Goal: Communication & Community: Answer question/provide support

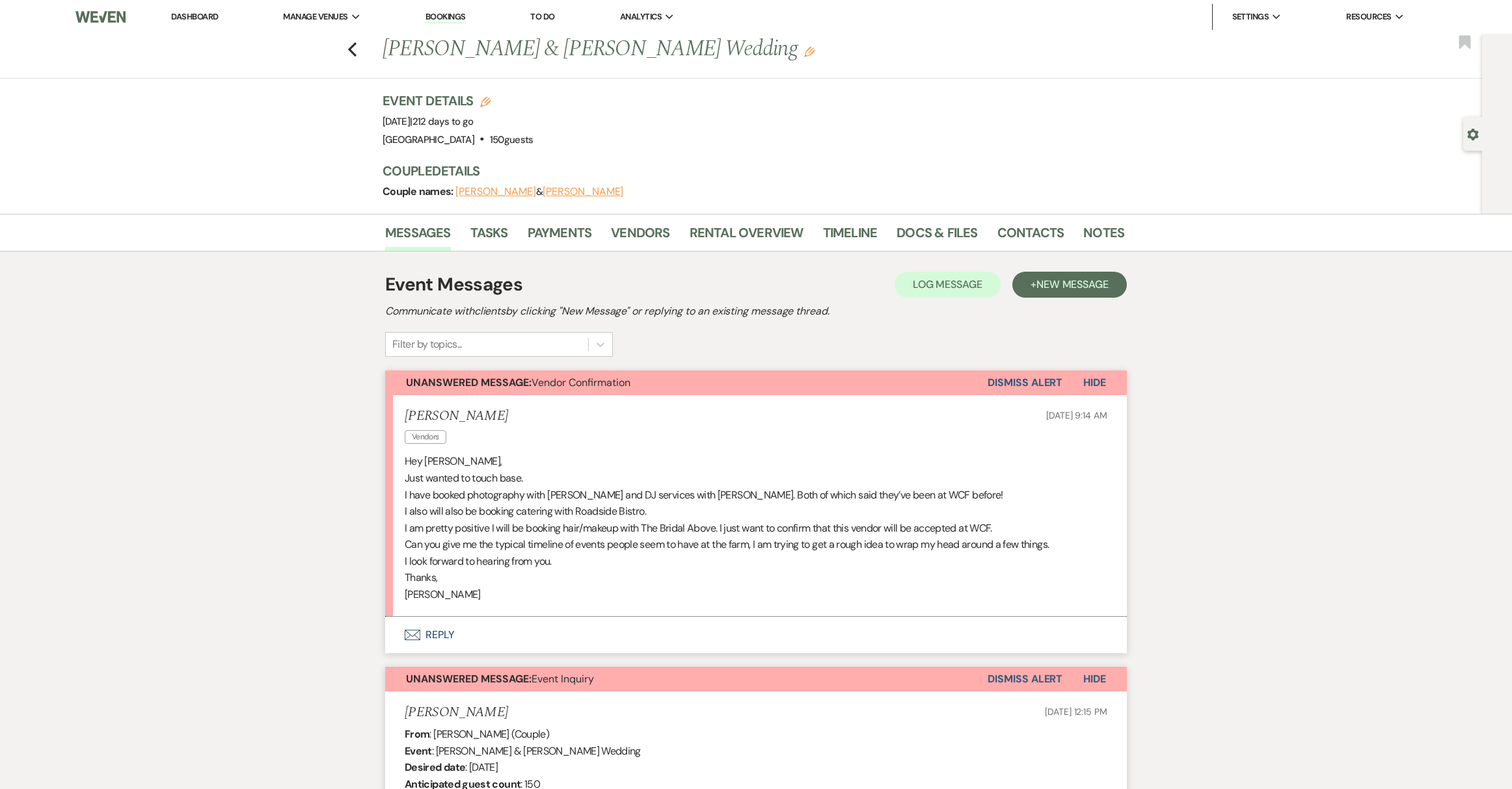
click at [184, 18] on link "Dashboard" at bounding box center [195, 17] width 47 height 11
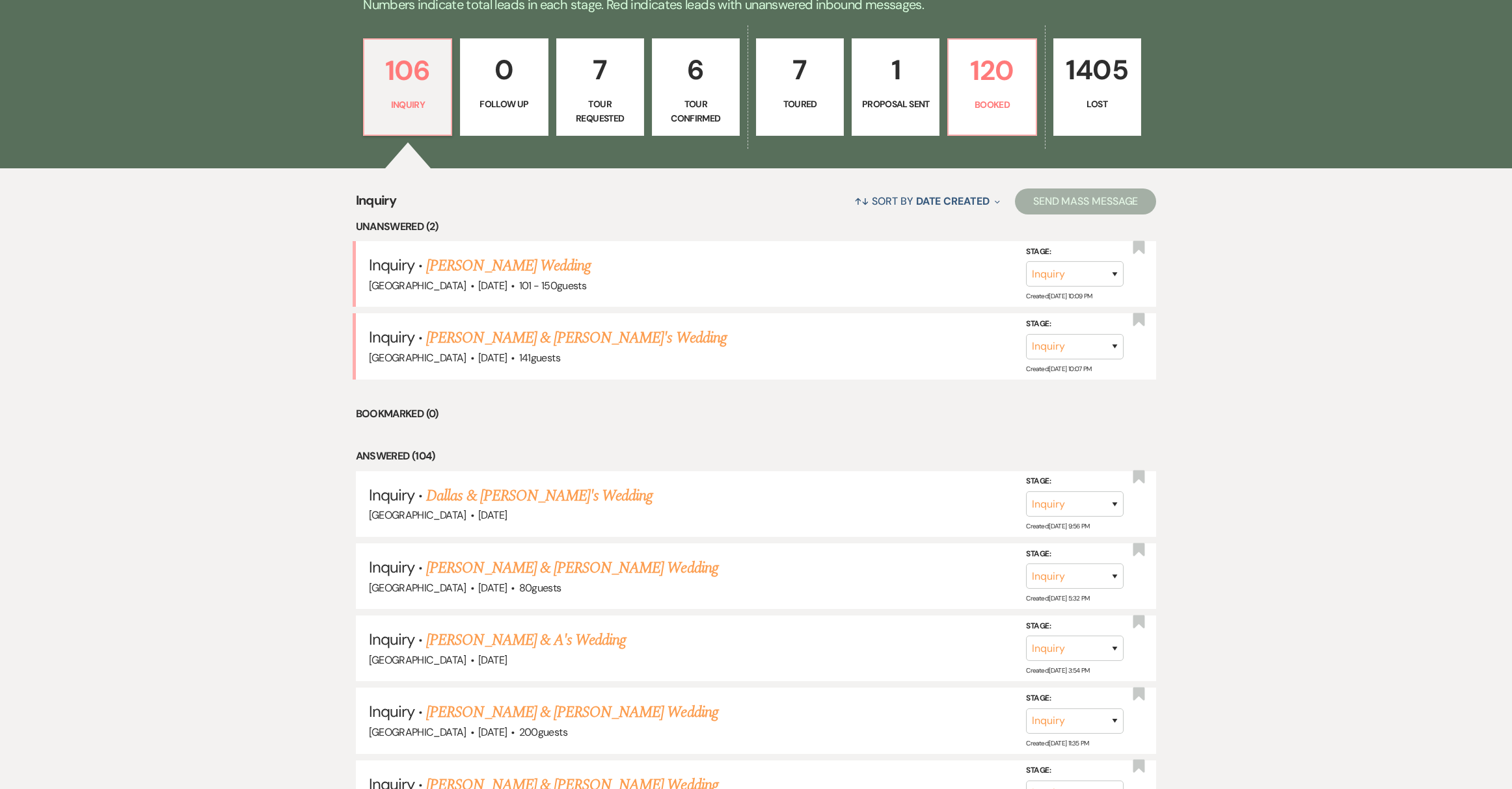
scroll to position [463, 0]
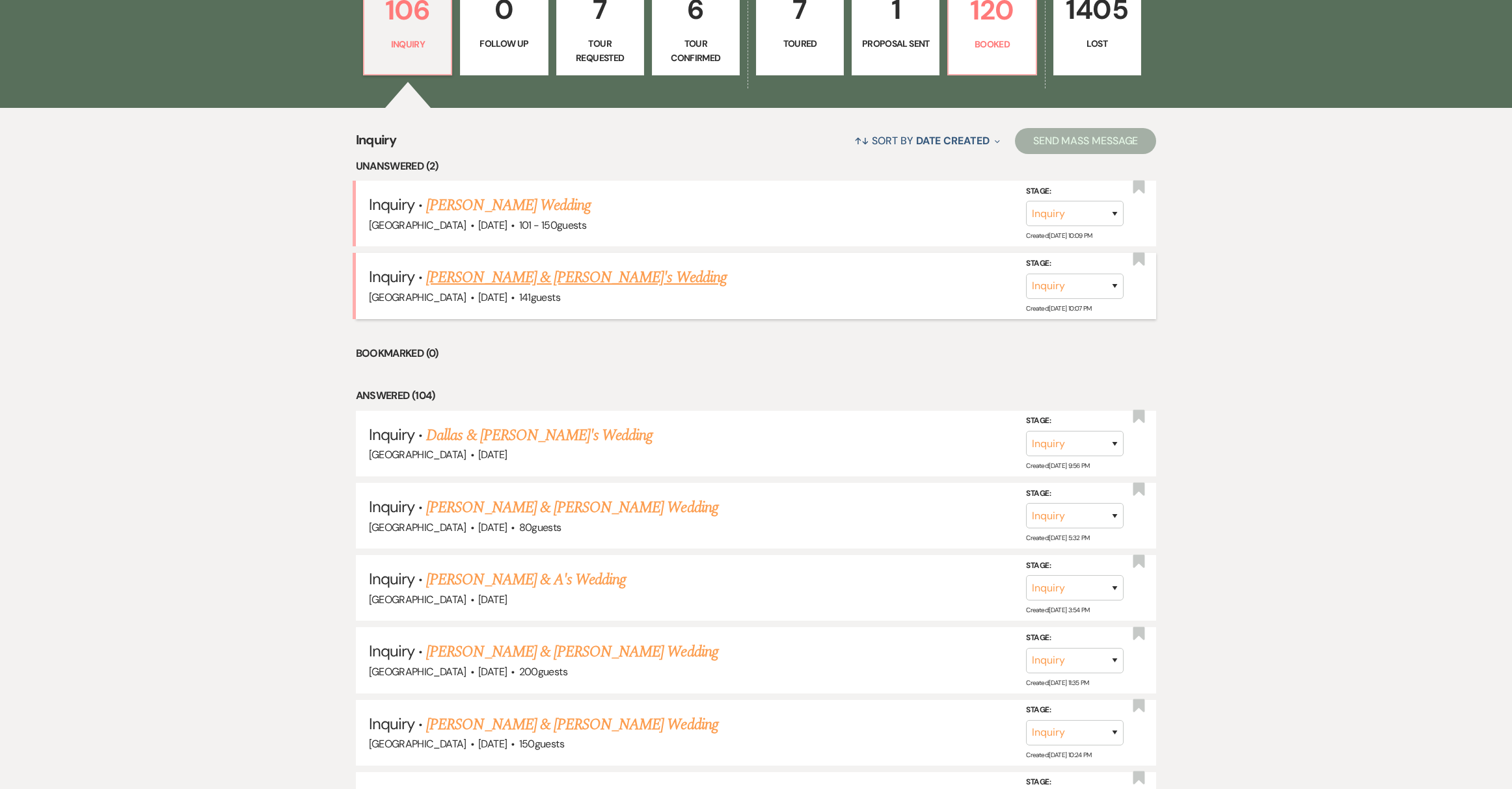
click at [470, 276] on link "[PERSON_NAME] & [PERSON_NAME]'s Wedding" at bounding box center [576, 277] width 300 height 24
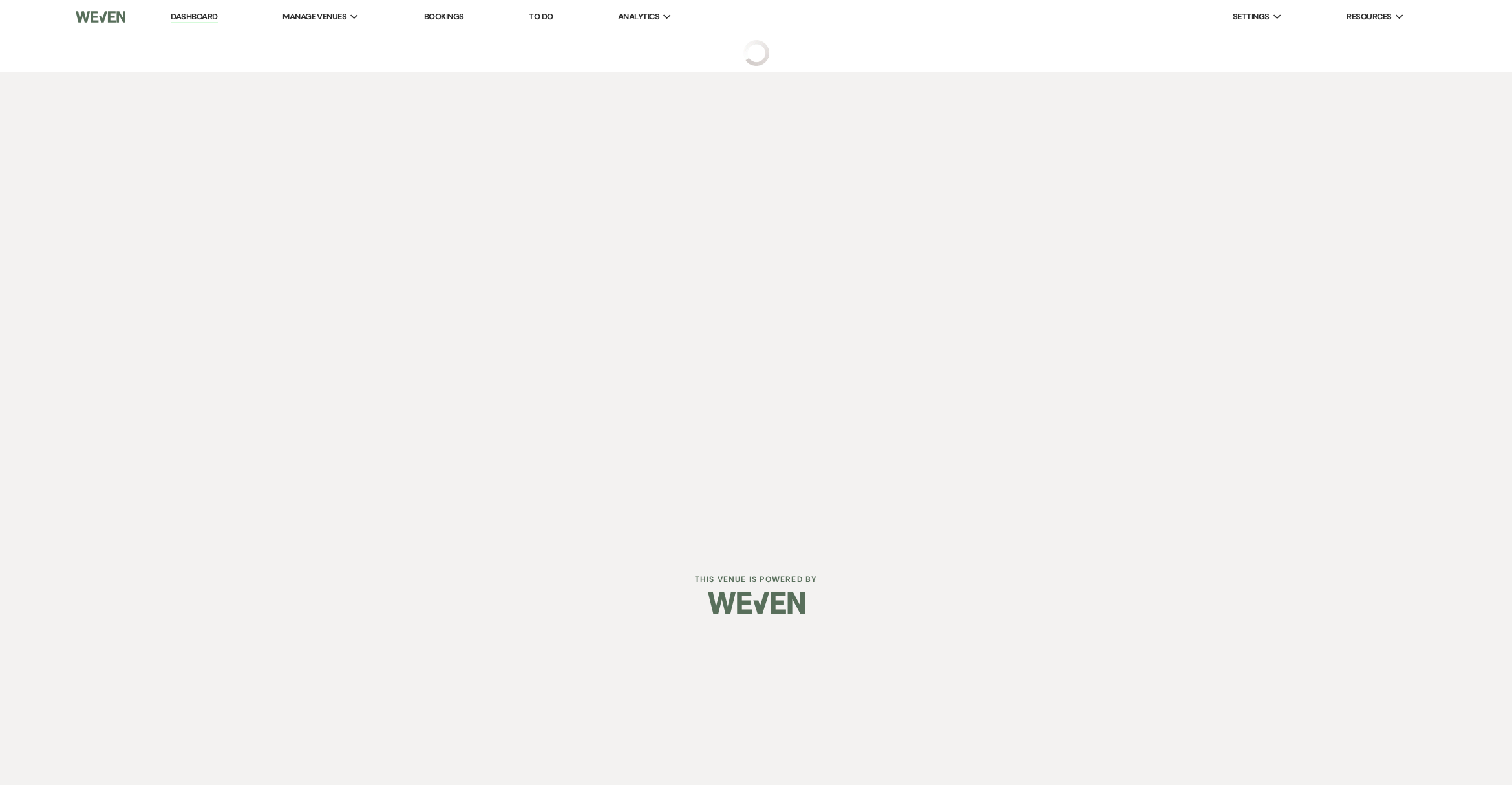
select select "5"
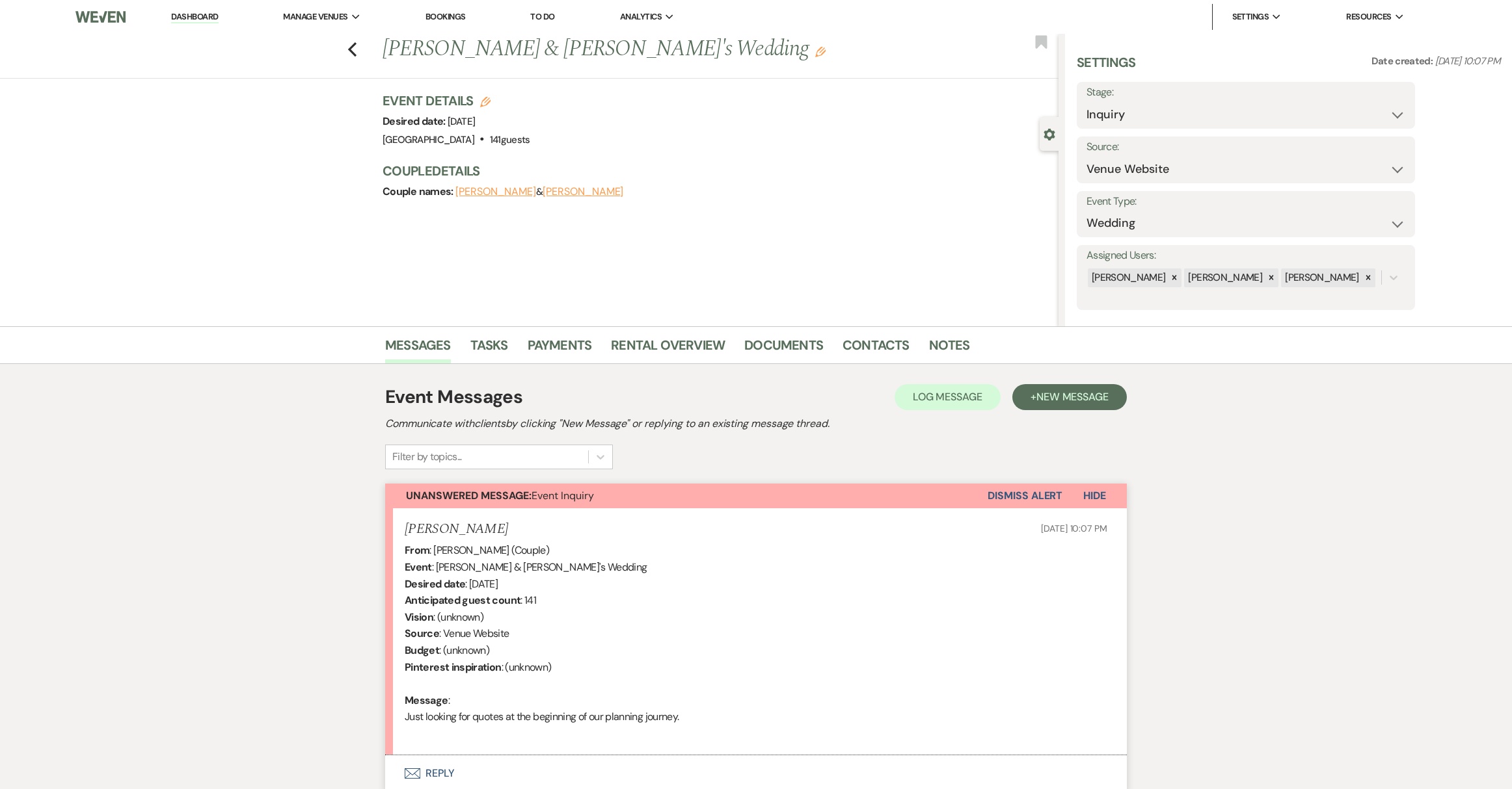
click at [364, 58] on div "Previous [PERSON_NAME] & [PERSON_NAME]'s Wedding Edit Bookmark" at bounding box center [526, 56] width 1065 height 45
click at [358, 47] on icon "Previous" at bounding box center [352, 49] width 9 height 16
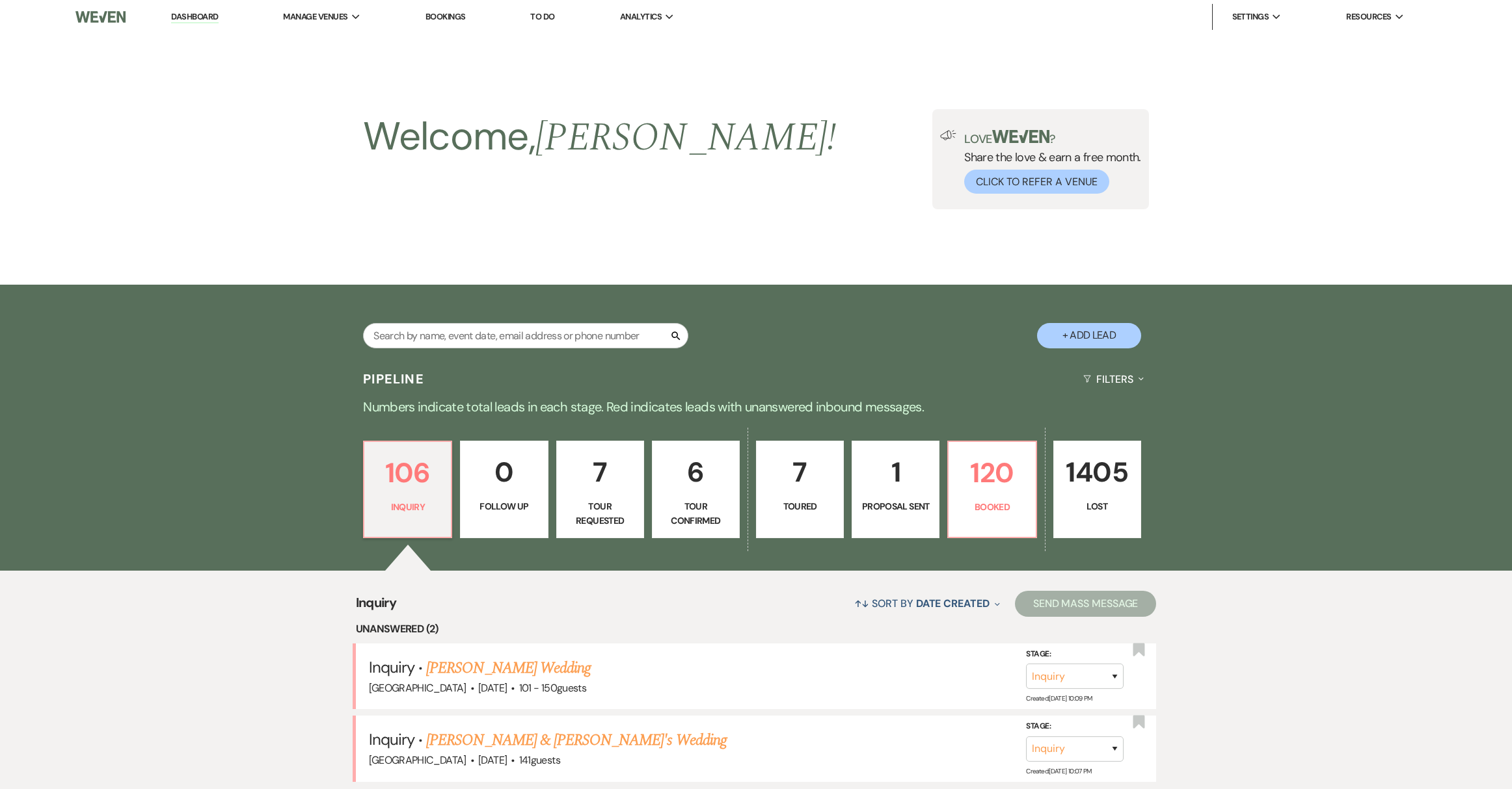
scroll to position [463, 0]
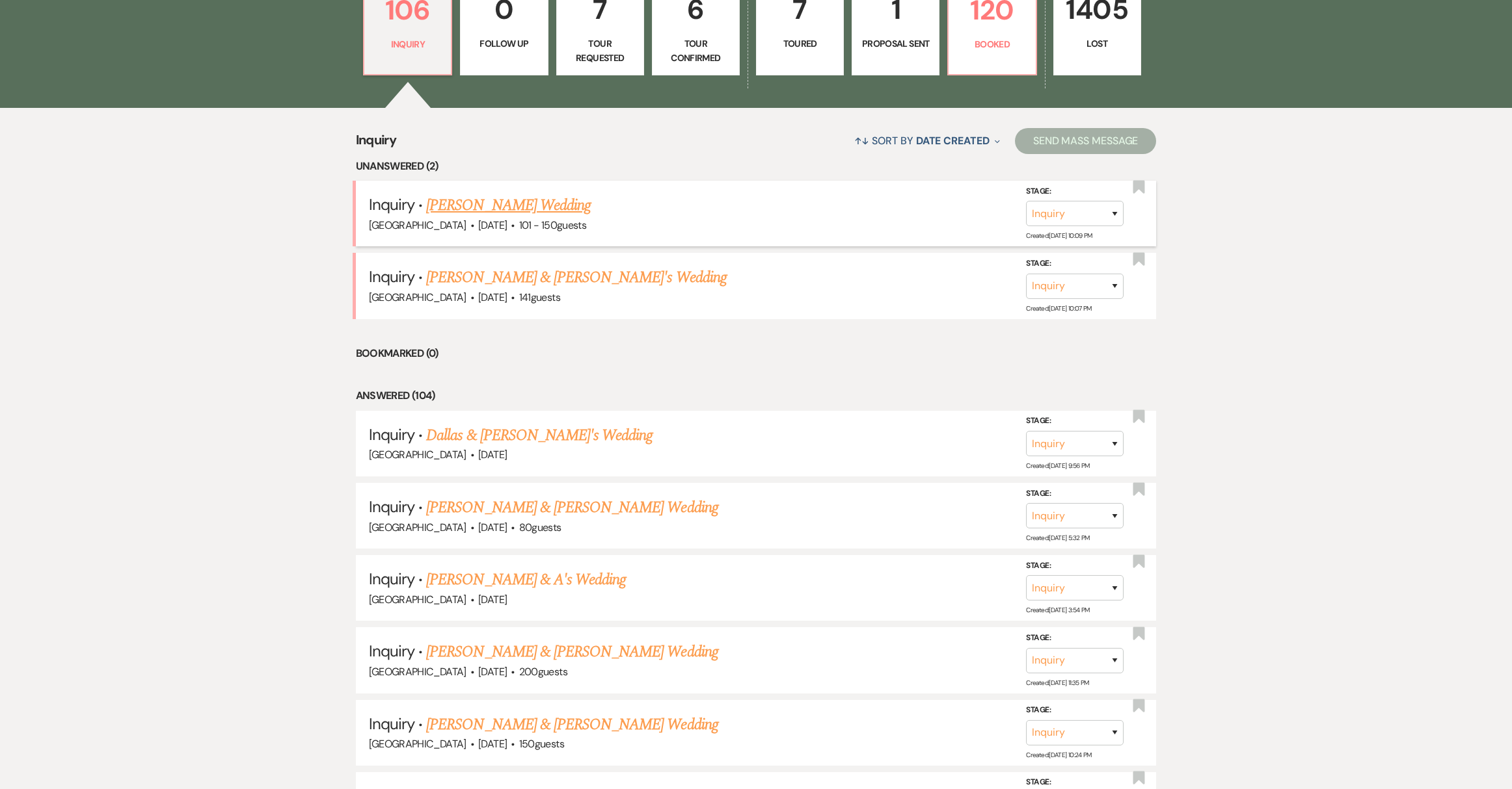
click at [526, 203] on link "[PERSON_NAME] Wedding" at bounding box center [508, 205] width 165 height 24
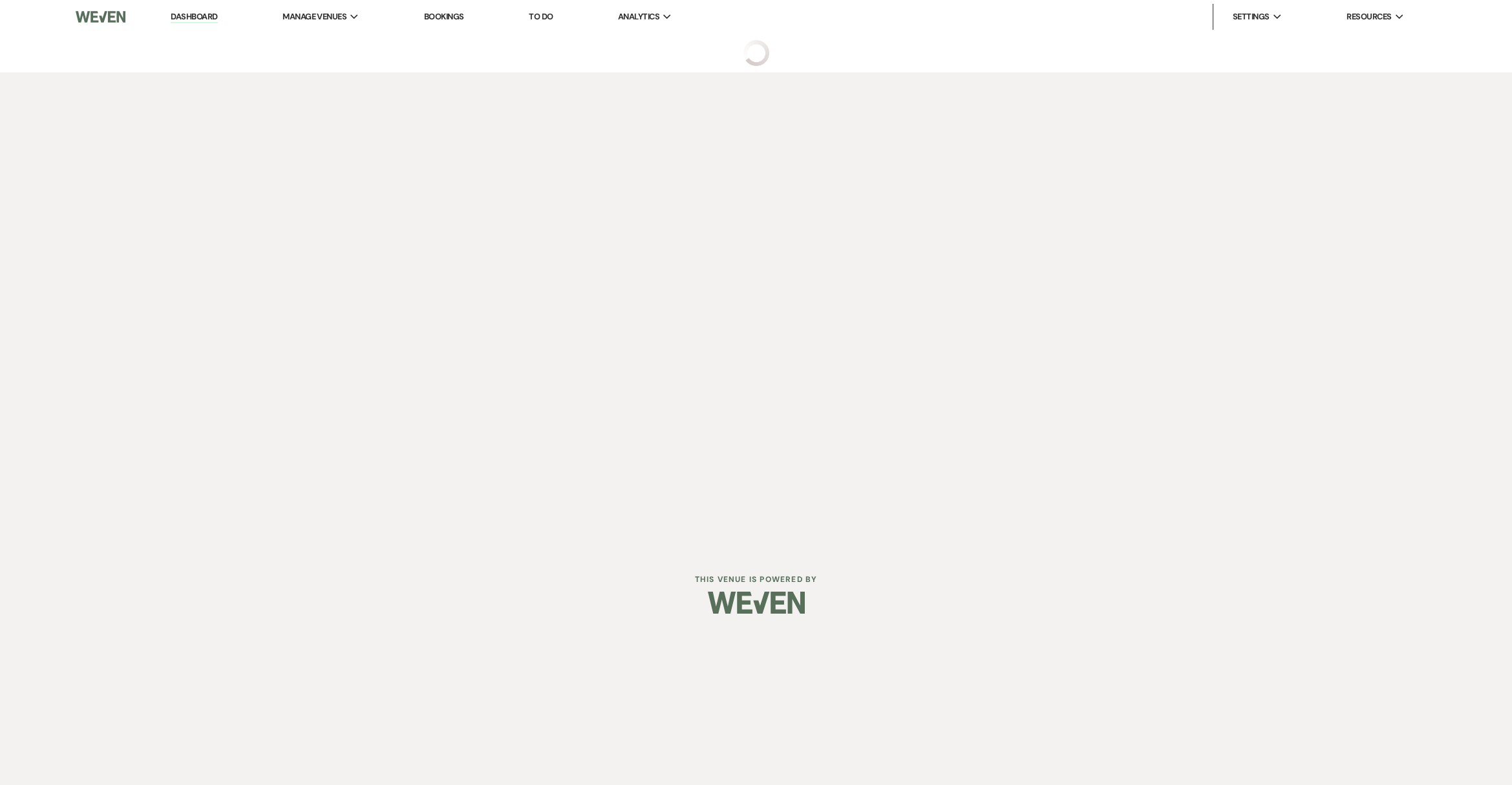
select select "2"
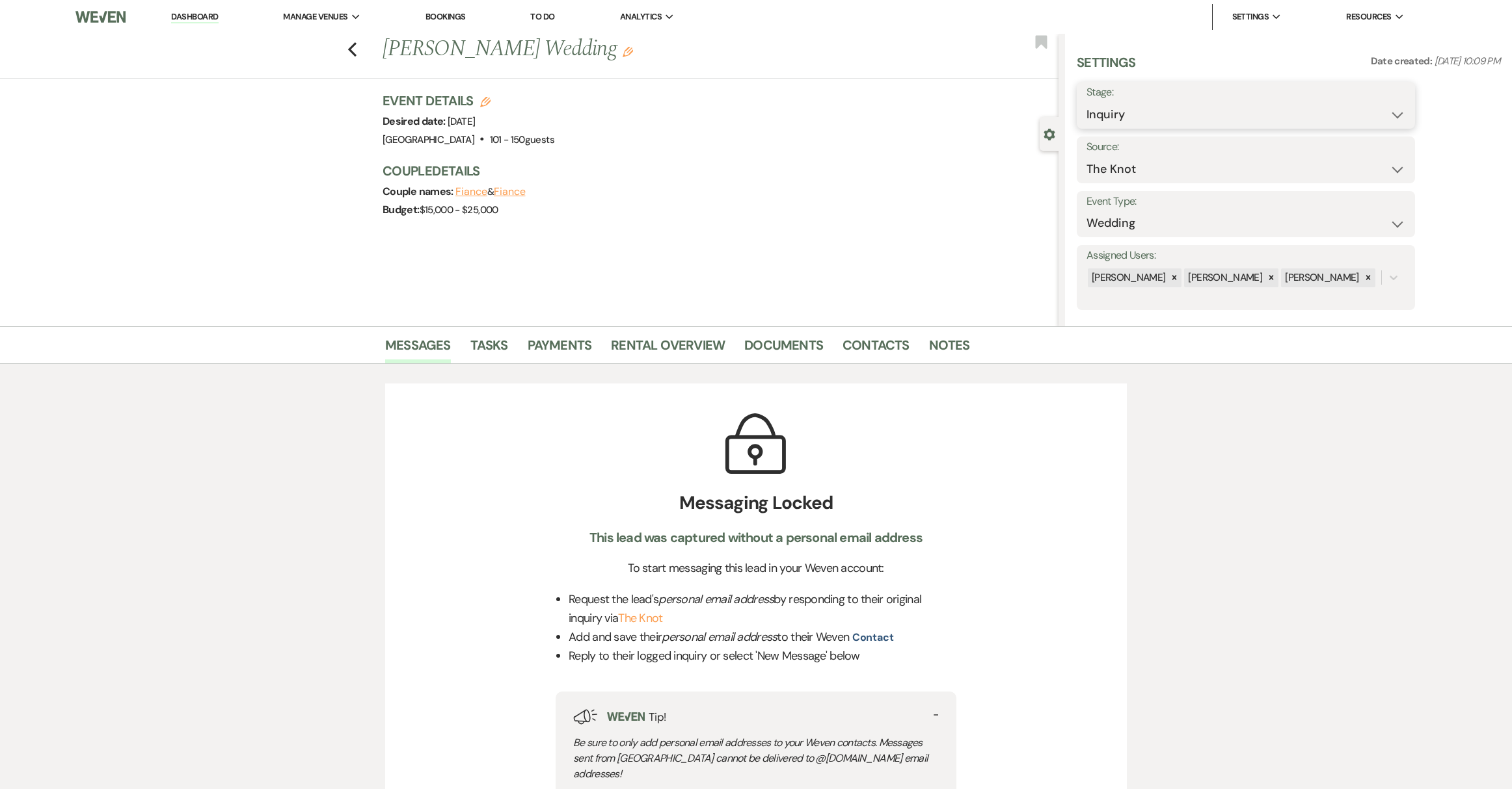
click at [1245, 105] on select "Inquiry Follow Up Tour Requested Tour Confirmed Toured Proposal Sent Booked Lost" at bounding box center [1246, 115] width 319 height 25
select select "8"
click at [1087, 103] on select "Inquiry Follow Up Tour Requested Tour Confirmed Toured Proposal Sent Booked Lost" at bounding box center [1246, 115] width 319 height 25
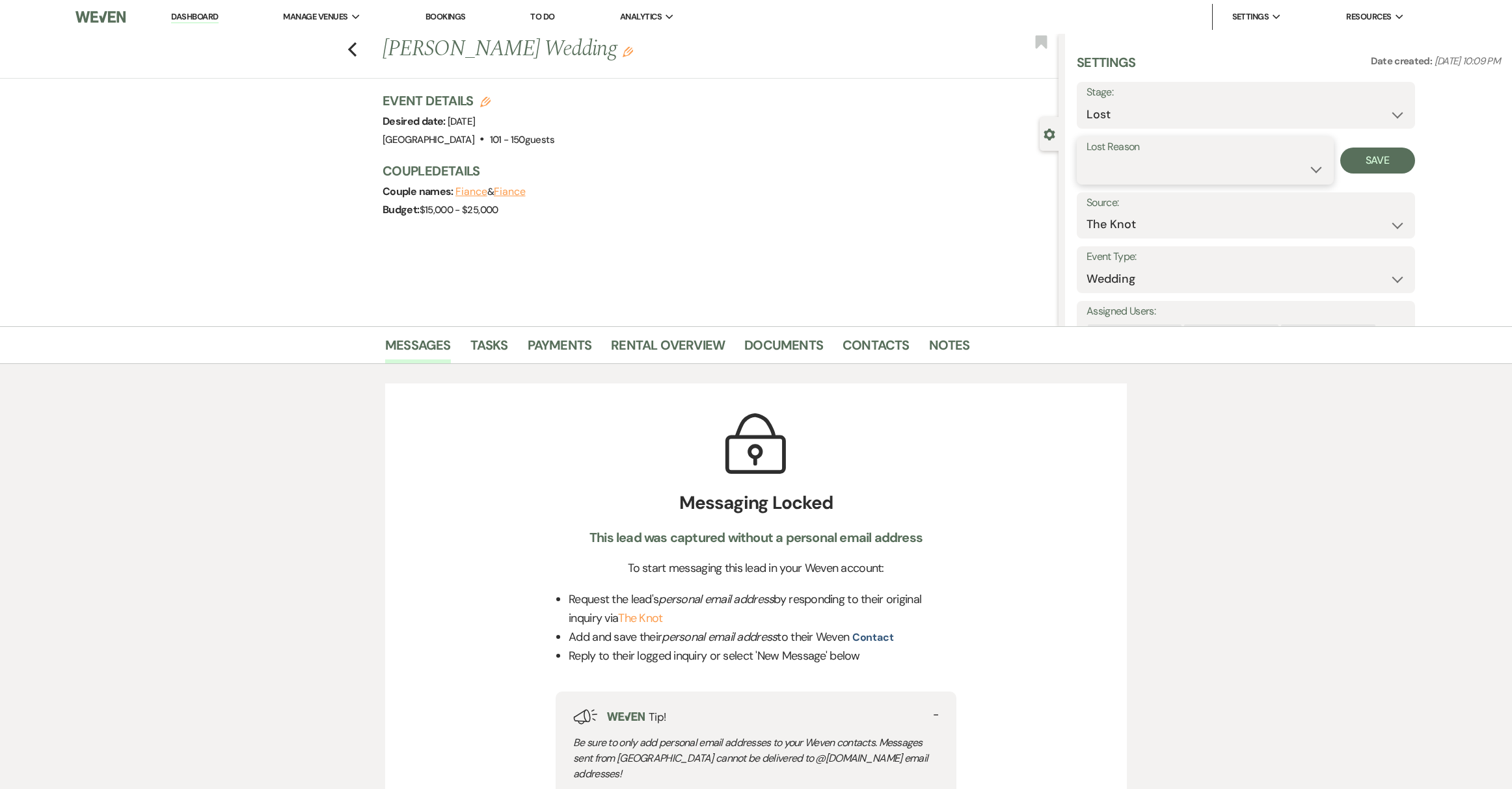
click at [1184, 167] on select "Booked Elsewhere Budget Date Unavailable No Response Not a Good Match Capacity …" at bounding box center [1205, 169] width 237 height 25
select select "4"
click at [1087, 157] on select "Booked Elsewhere Budget Date Unavailable No Response Not a Good Match Capacity …" at bounding box center [1205, 169] width 237 height 25
click at [1367, 163] on button "Save" at bounding box center [1377, 161] width 75 height 26
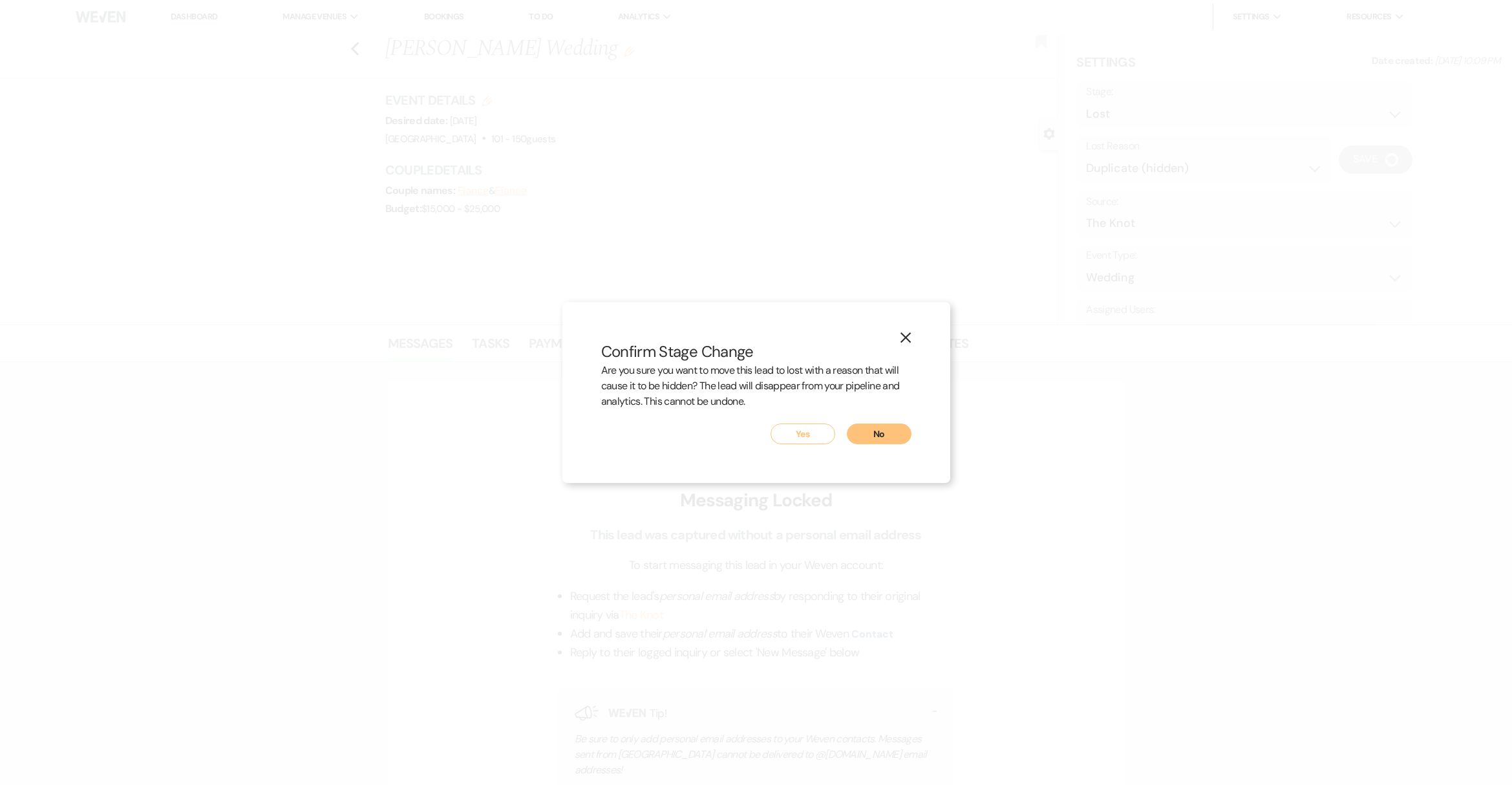
click at [797, 431] on button "Yes" at bounding box center [802, 434] width 65 height 21
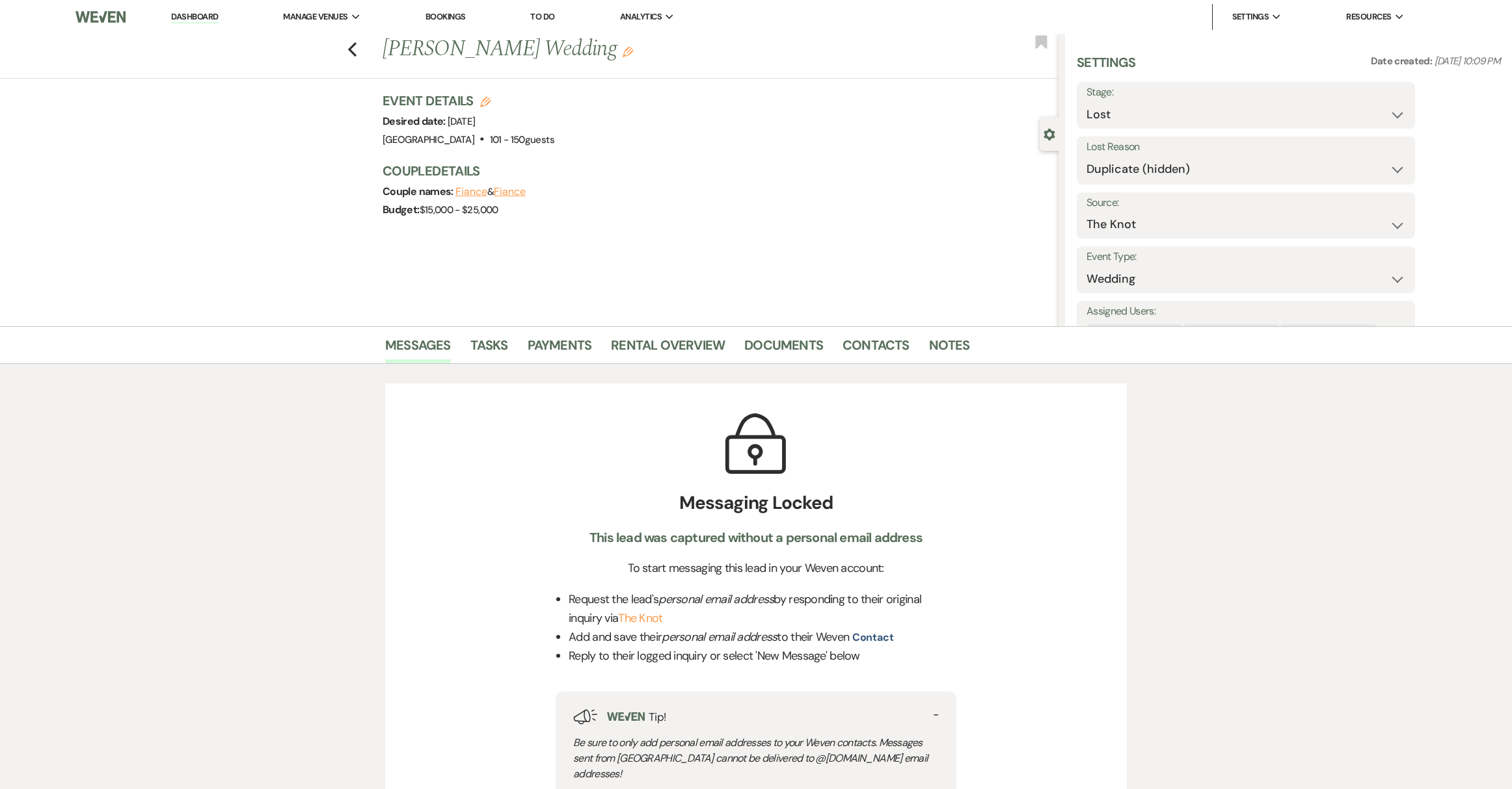
click at [216, 16] on link "Dashboard" at bounding box center [195, 17] width 47 height 12
select select "8"
select select "4"
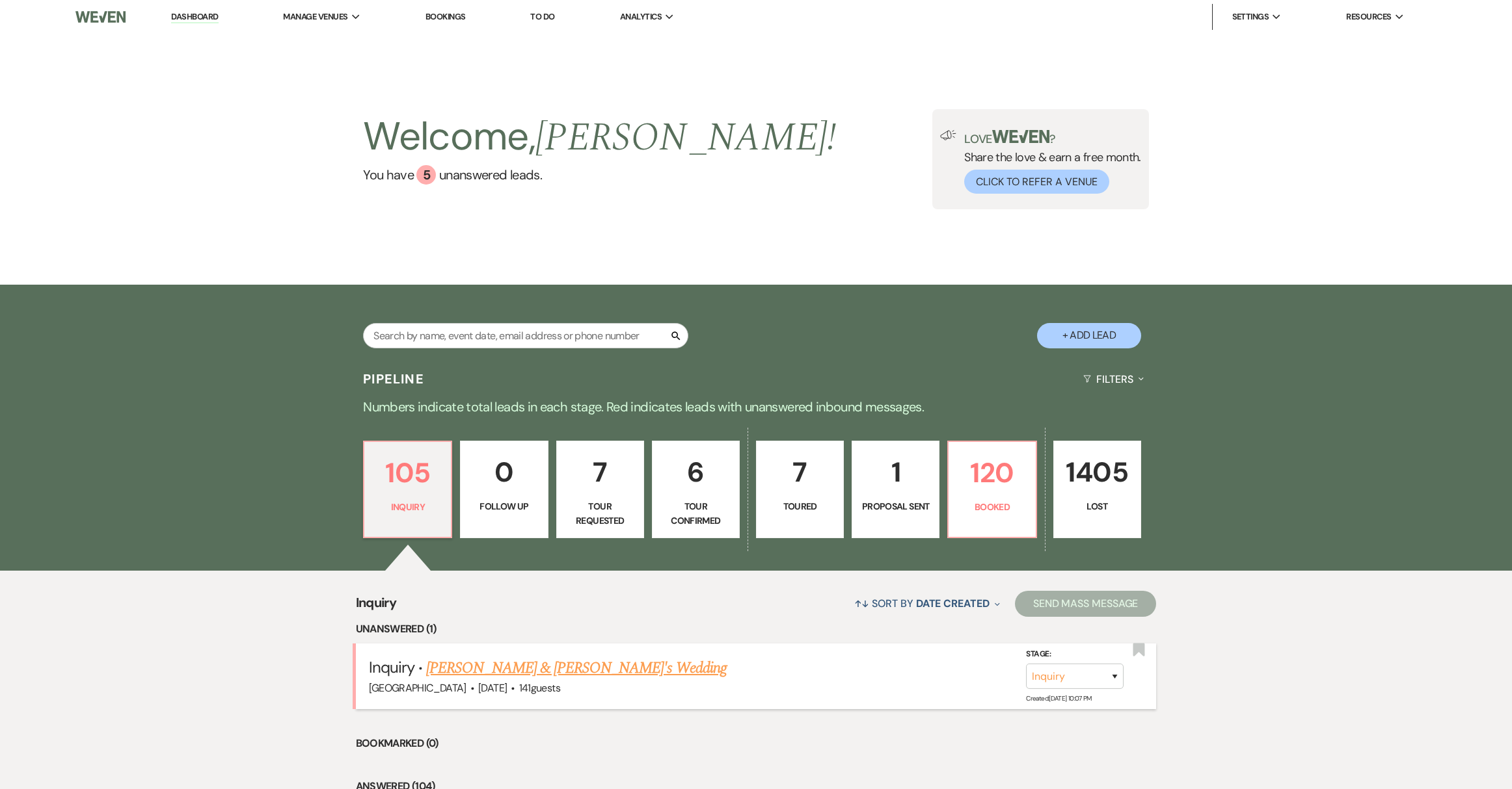
click at [536, 666] on link "[PERSON_NAME] & [PERSON_NAME]'s Wedding" at bounding box center [576, 668] width 300 height 24
select select "5"
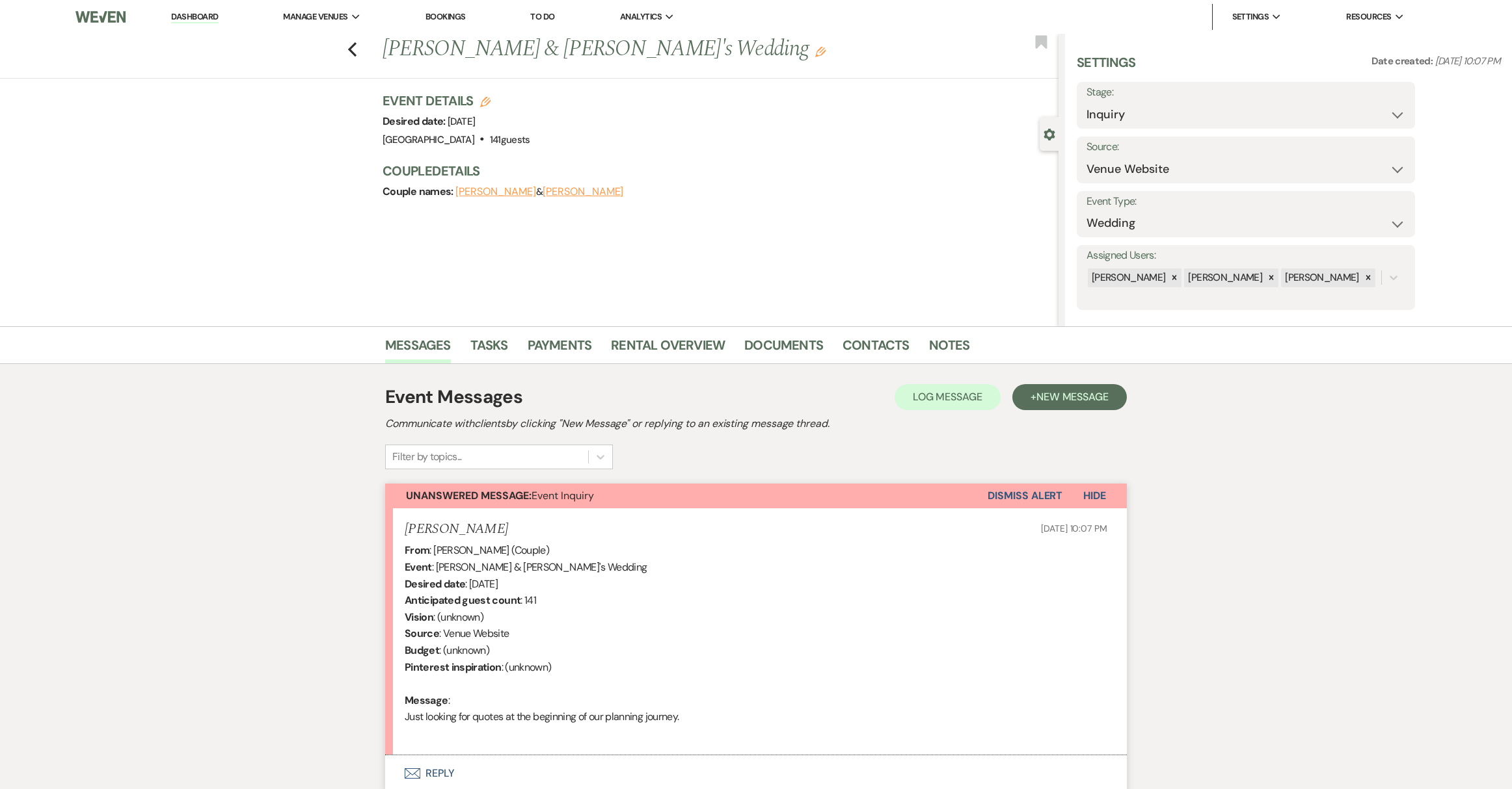
scroll to position [106, 0]
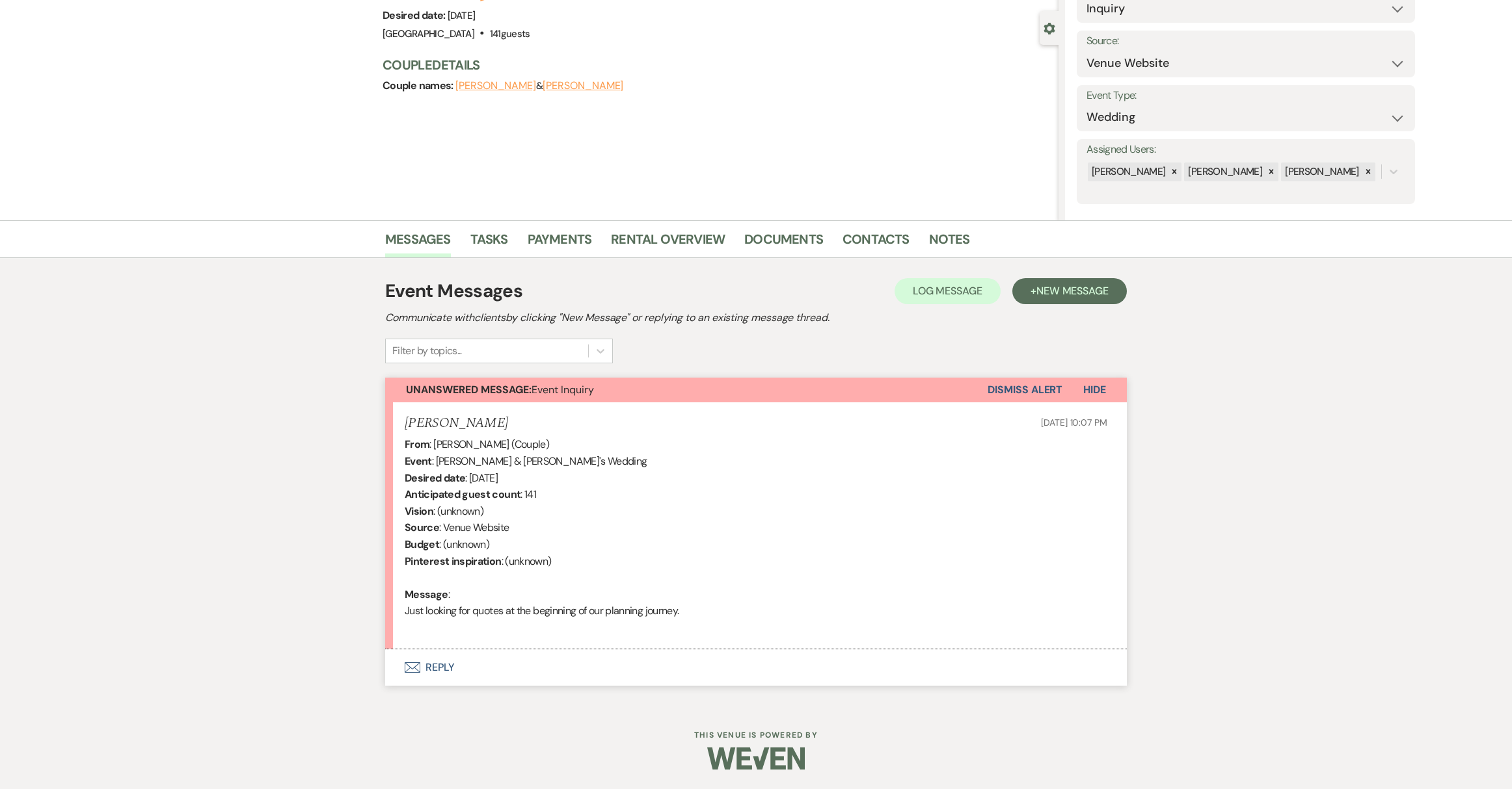
click at [432, 668] on button "Envelope Reply" at bounding box center [756, 668] width 741 height 37
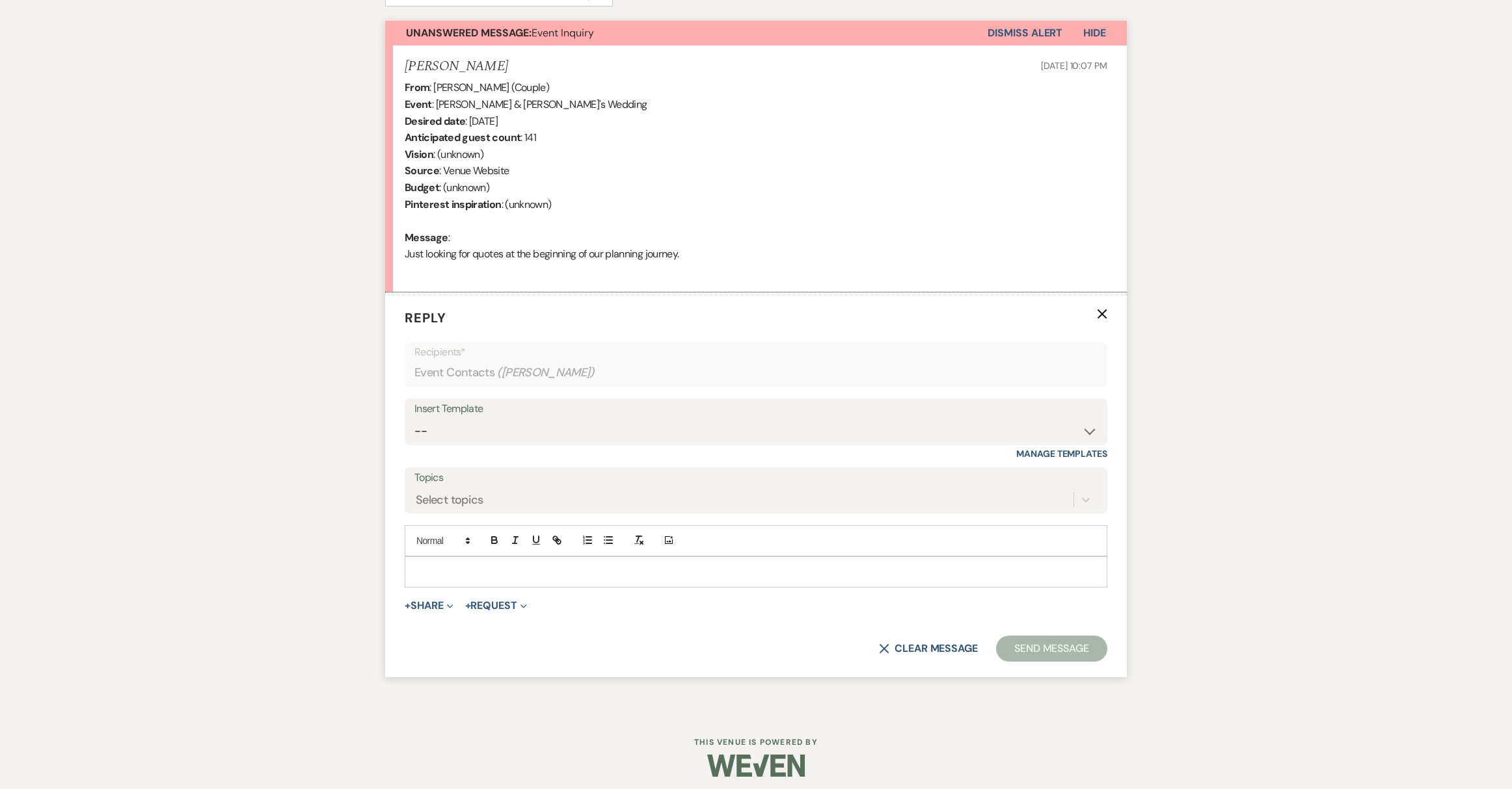
scroll to position [469, 0]
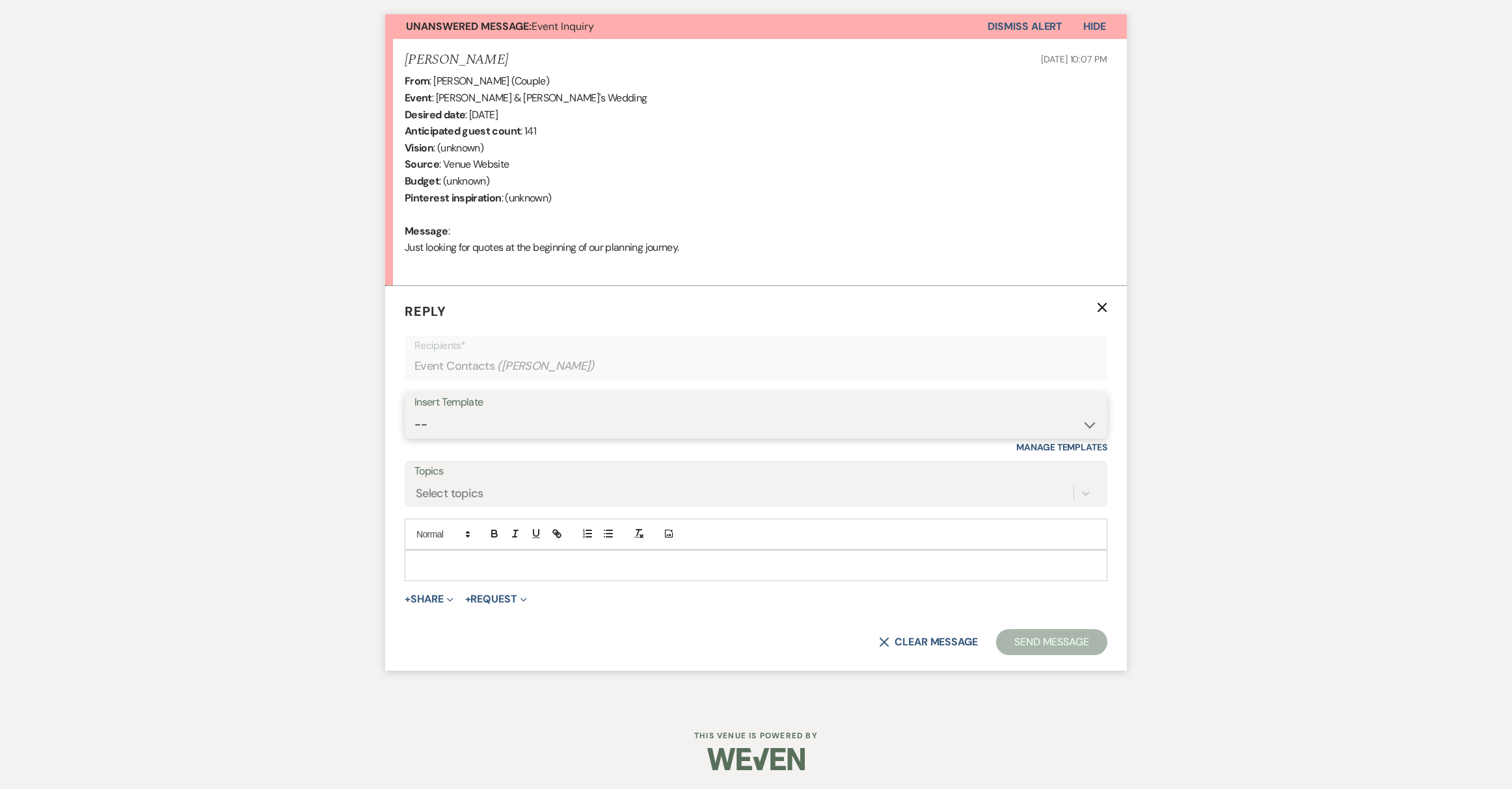
click at [488, 421] on select "-- Weven Planning Portal Introduction (Booked Events) Initial Reply Not Availab…" at bounding box center [756, 424] width 683 height 25
select select "313"
click at [414, 412] on select "-- Weven Planning Portal Introduction (Booked Events) Initial Reply Not Availab…" at bounding box center [756, 424] width 683 height 25
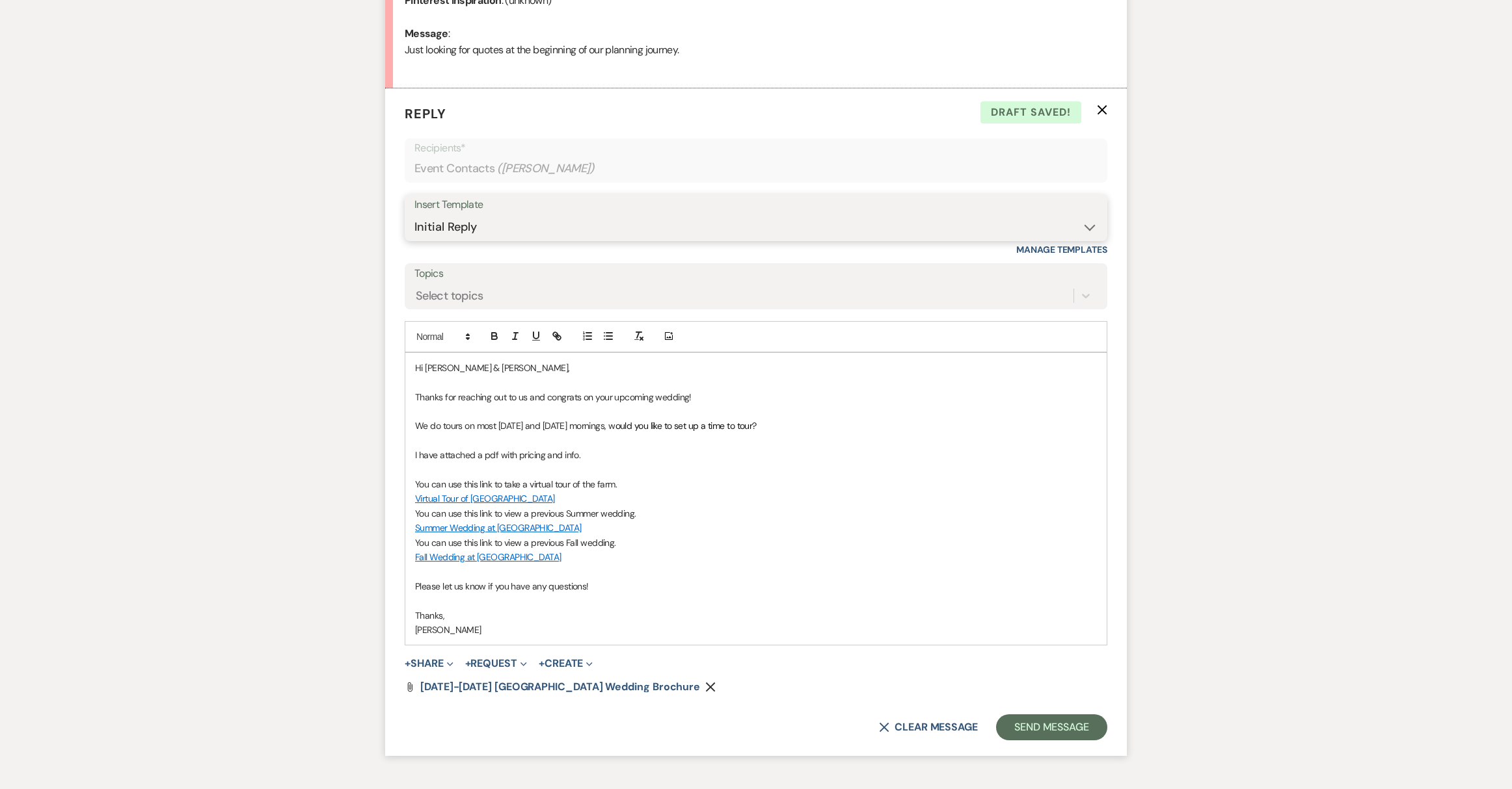
scroll to position [743, 0]
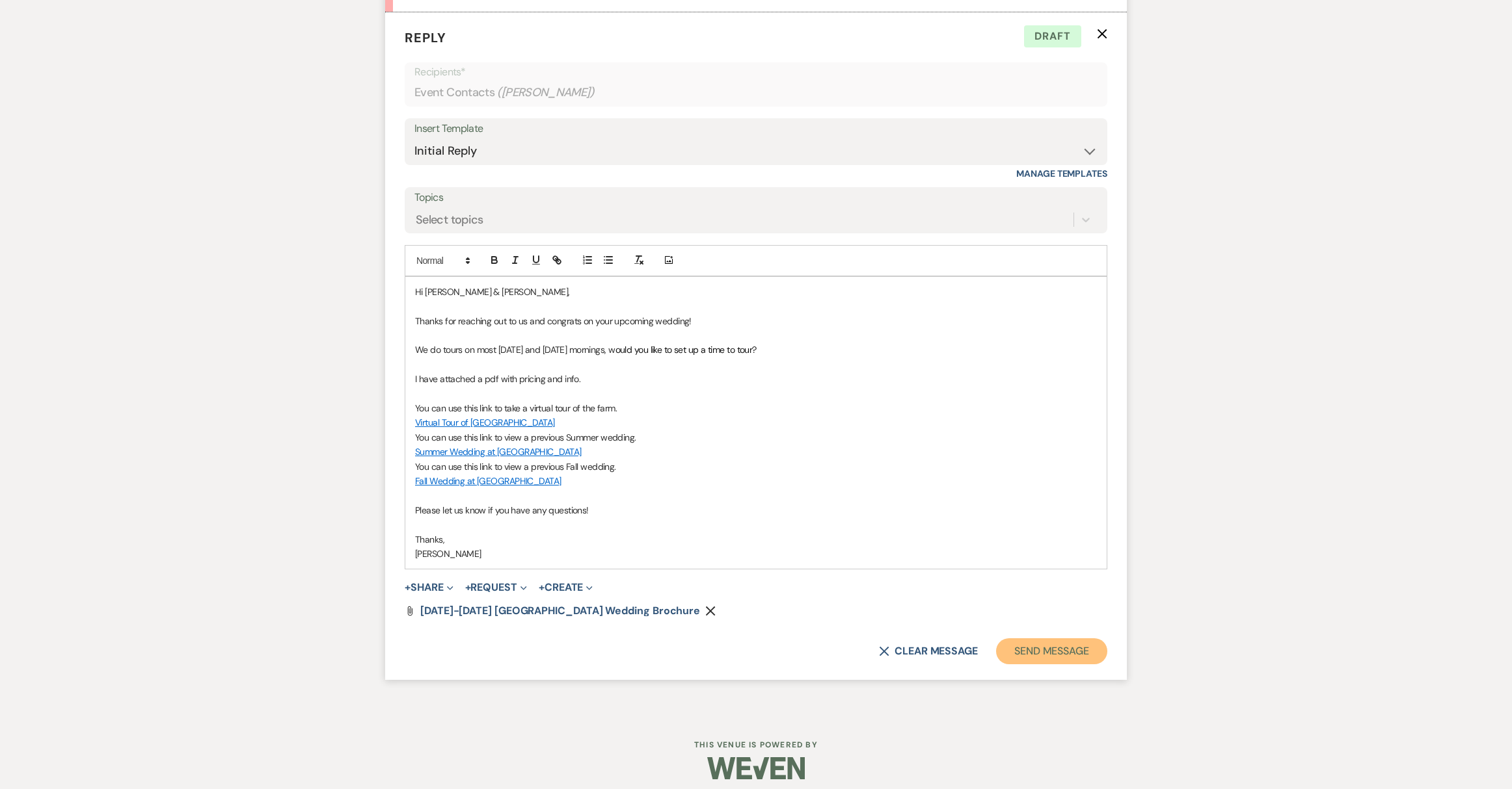
click at [1032, 652] on button "Send Message" at bounding box center [1052, 652] width 111 height 26
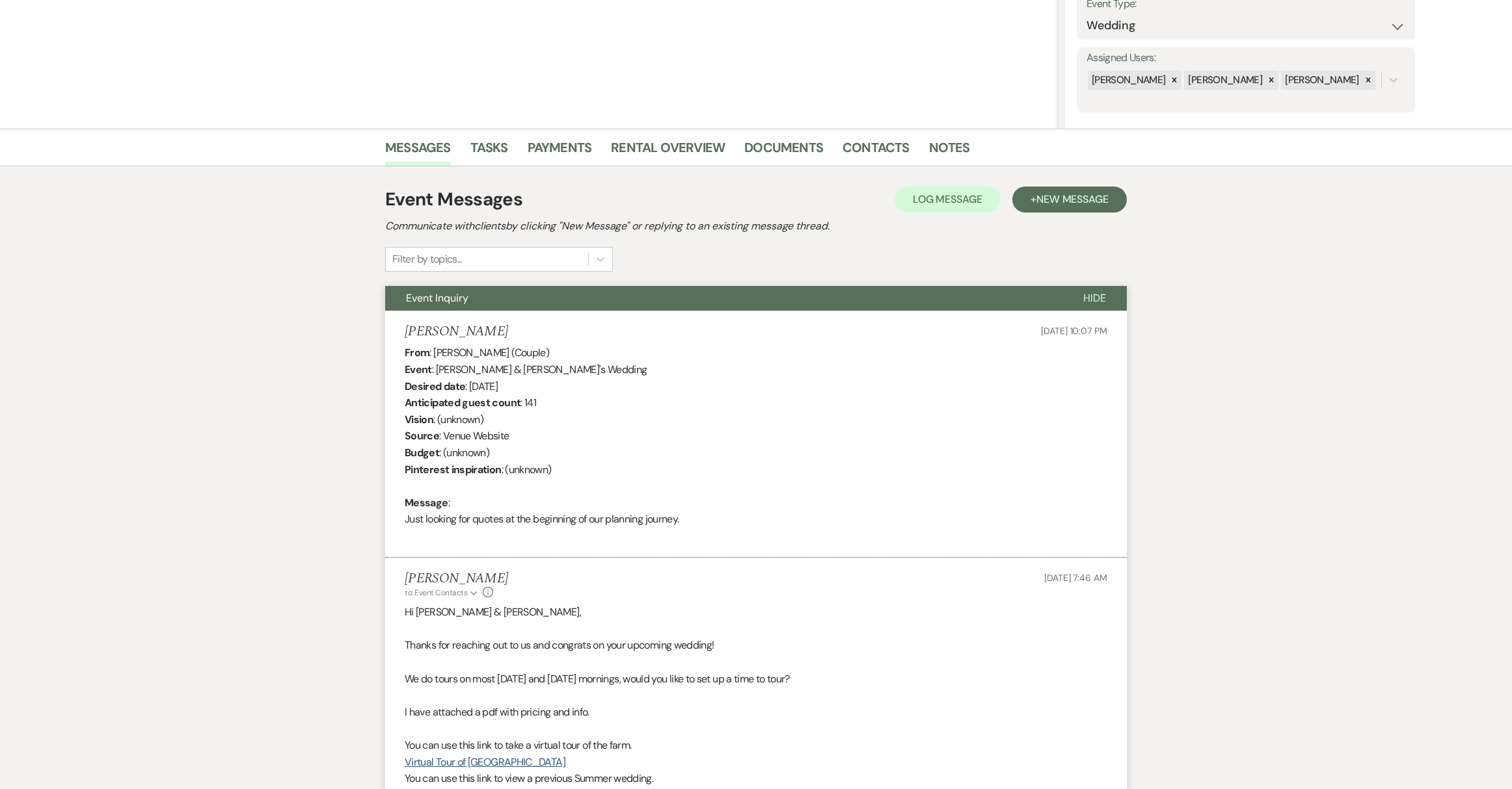
scroll to position [0, 0]
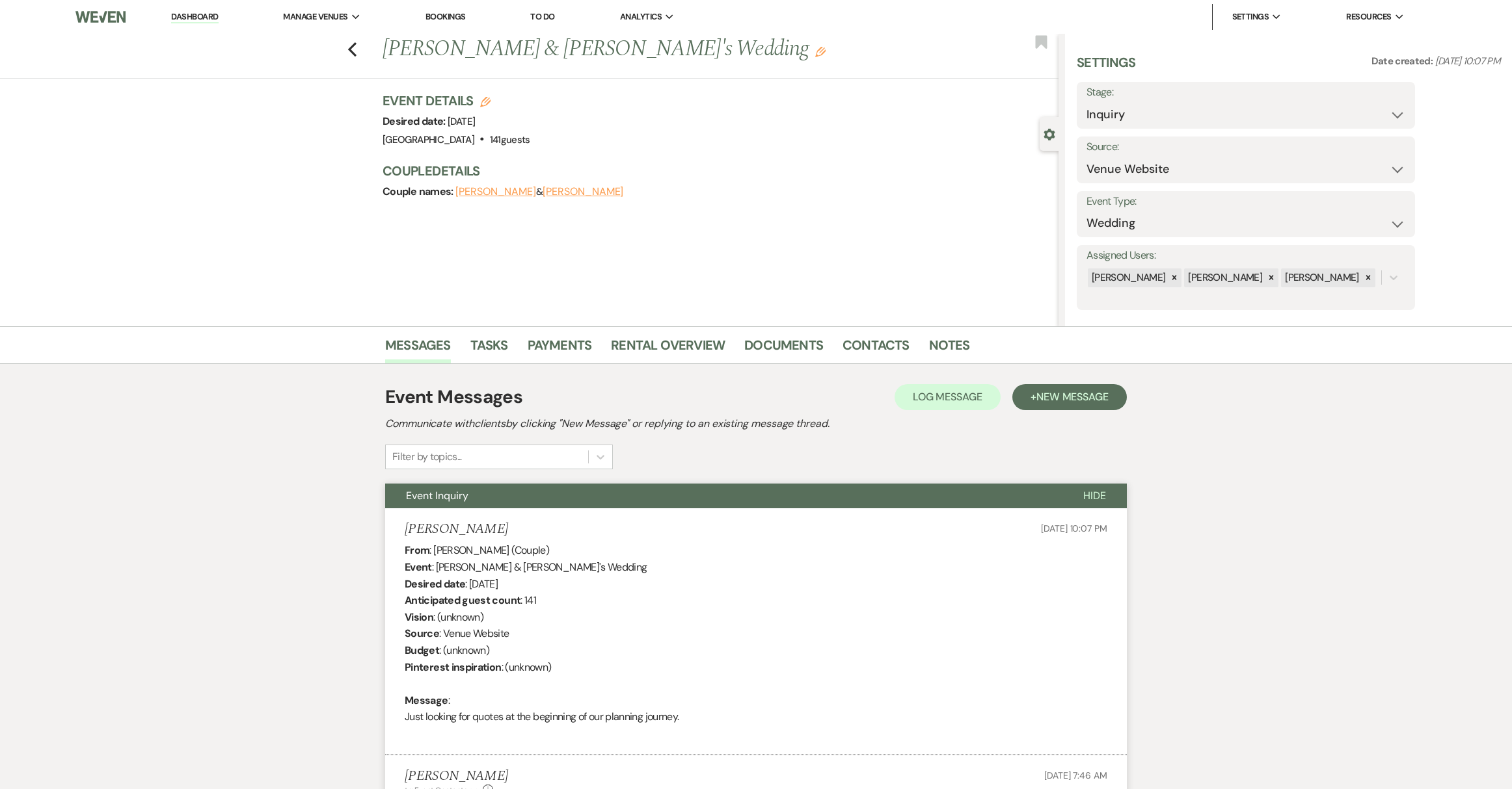
click at [193, 16] on link "Dashboard" at bounding box center [195, 17] width 47 height 12
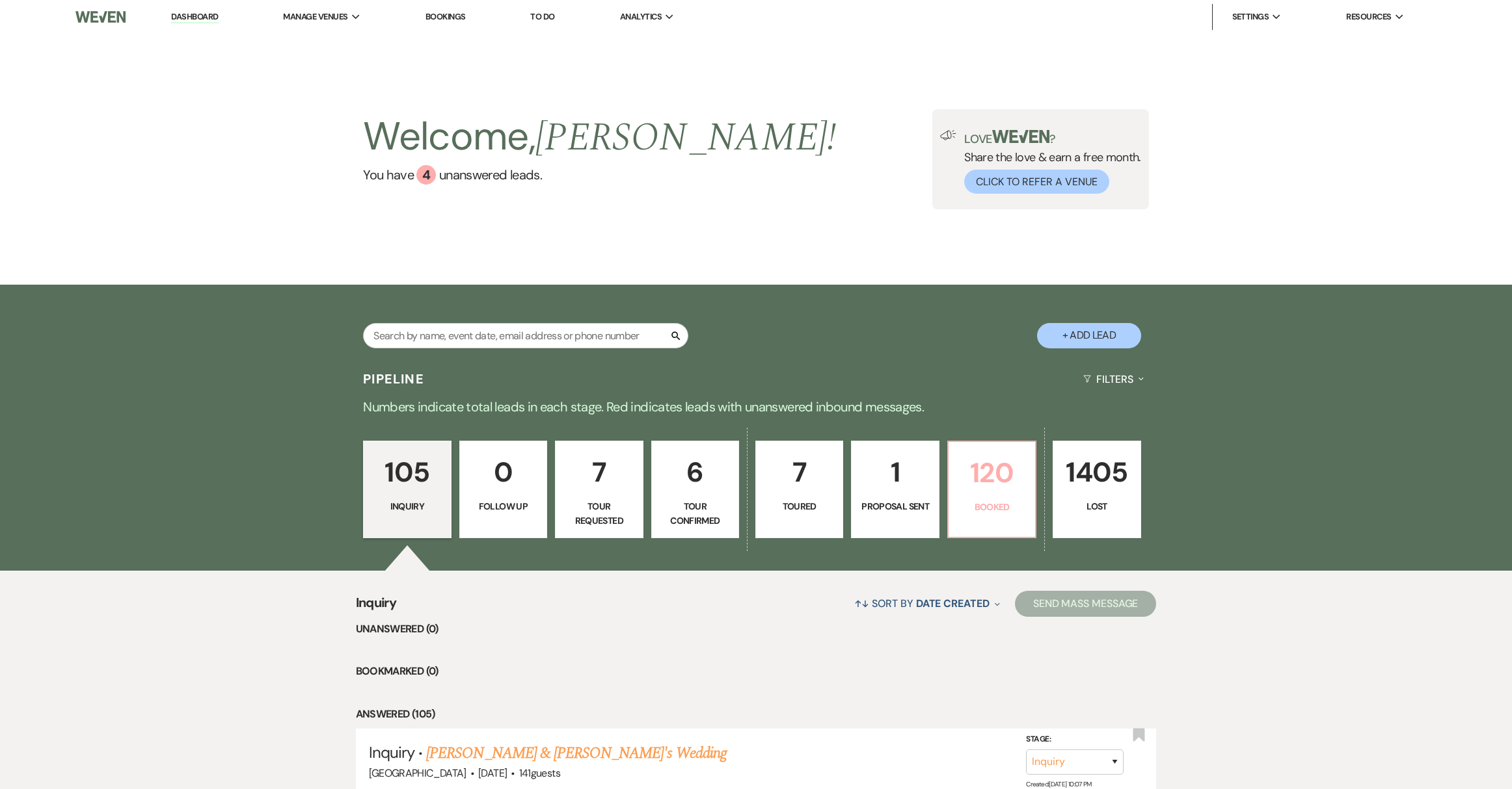
click at [1011, 512] on p "Booked" at bounding box center [991, 507] width 71 height 14
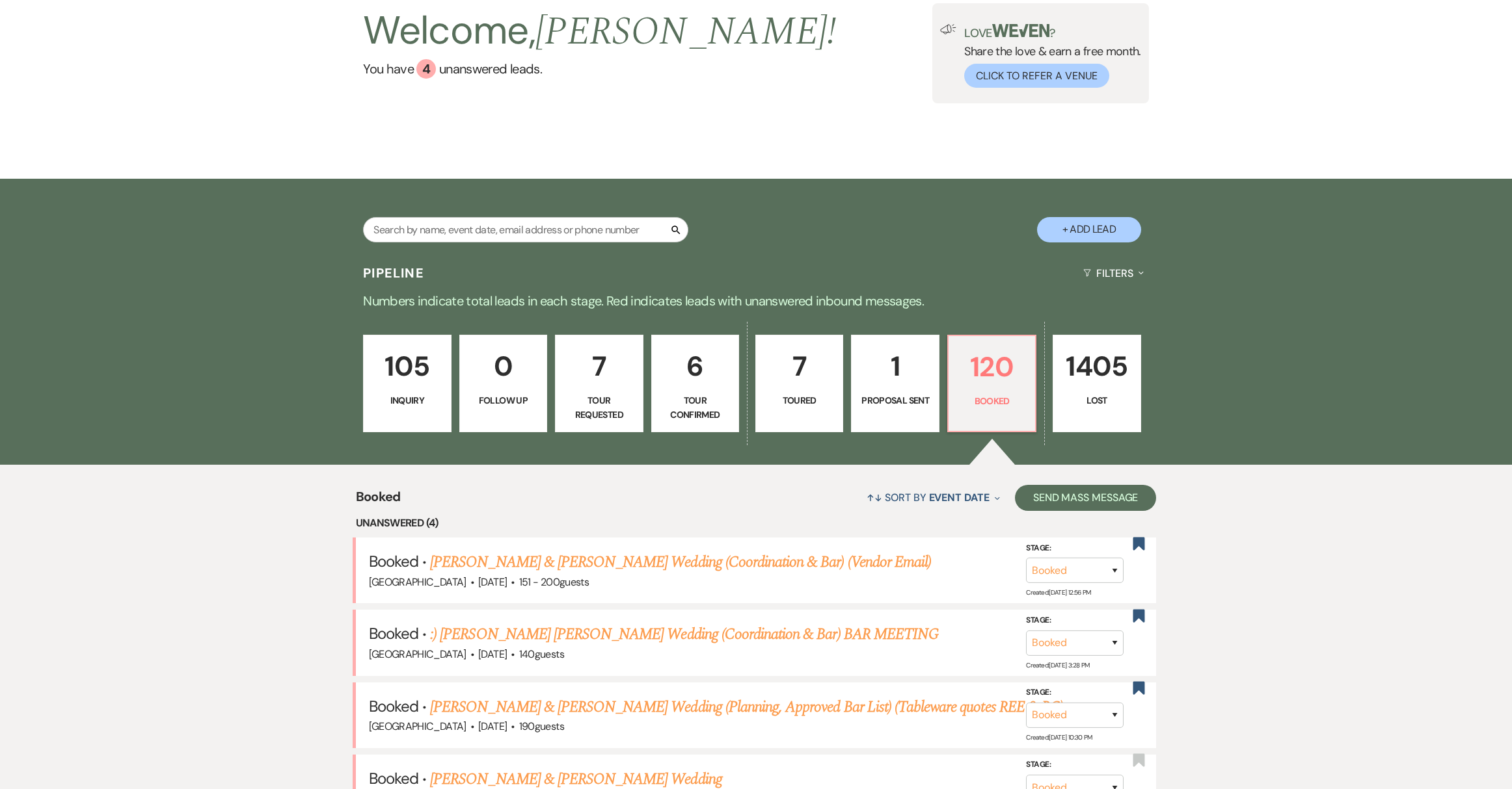
scroll to position [230, 0]
